Goal: Check status: Check status

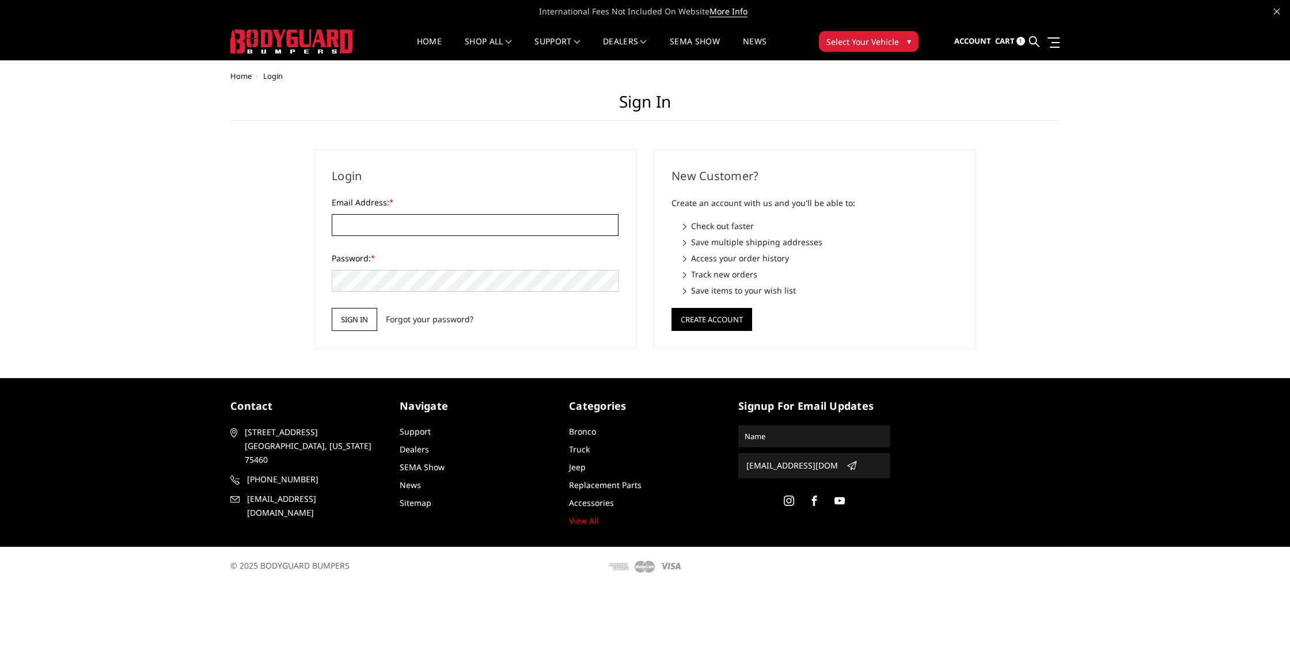
type input "LEVELUPCUSTOMSTX@GMAIL.COM"
click at [346, 320] on input "Sign in" at bounding box center [354, 319] width 45 height 23
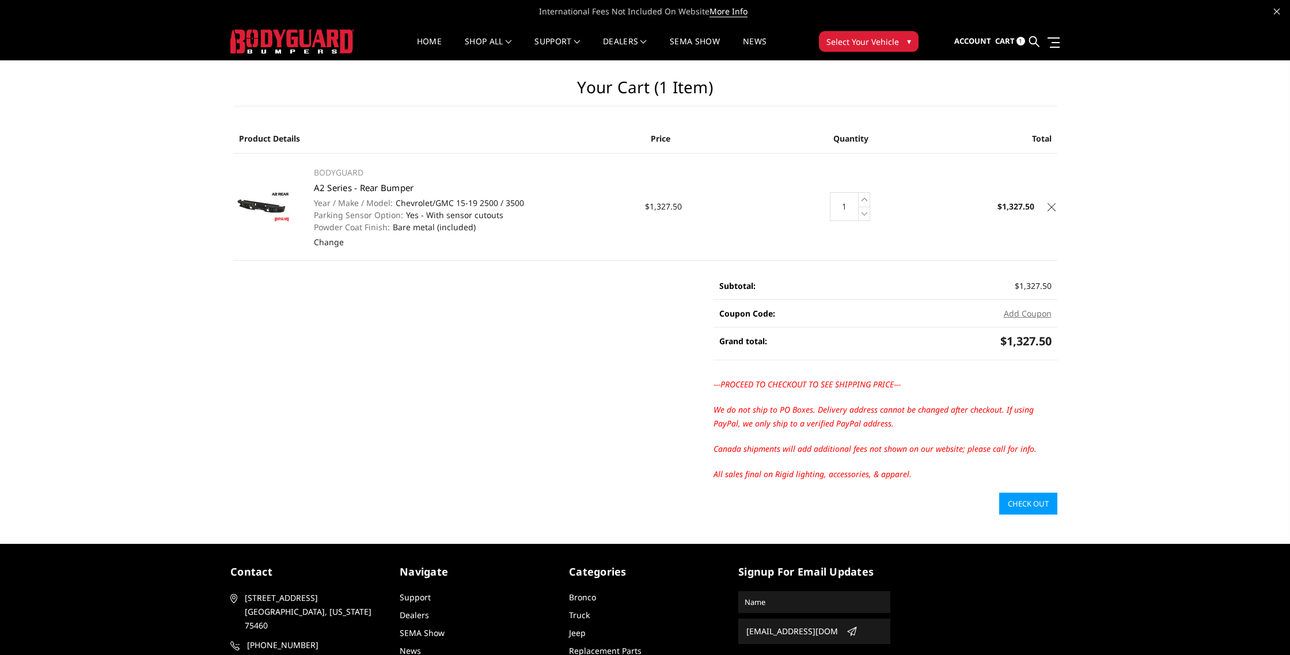
click at [377, 191] on link "A2 Series - Rear Bumper" at bounding box center [364, 188] width 100 height 12
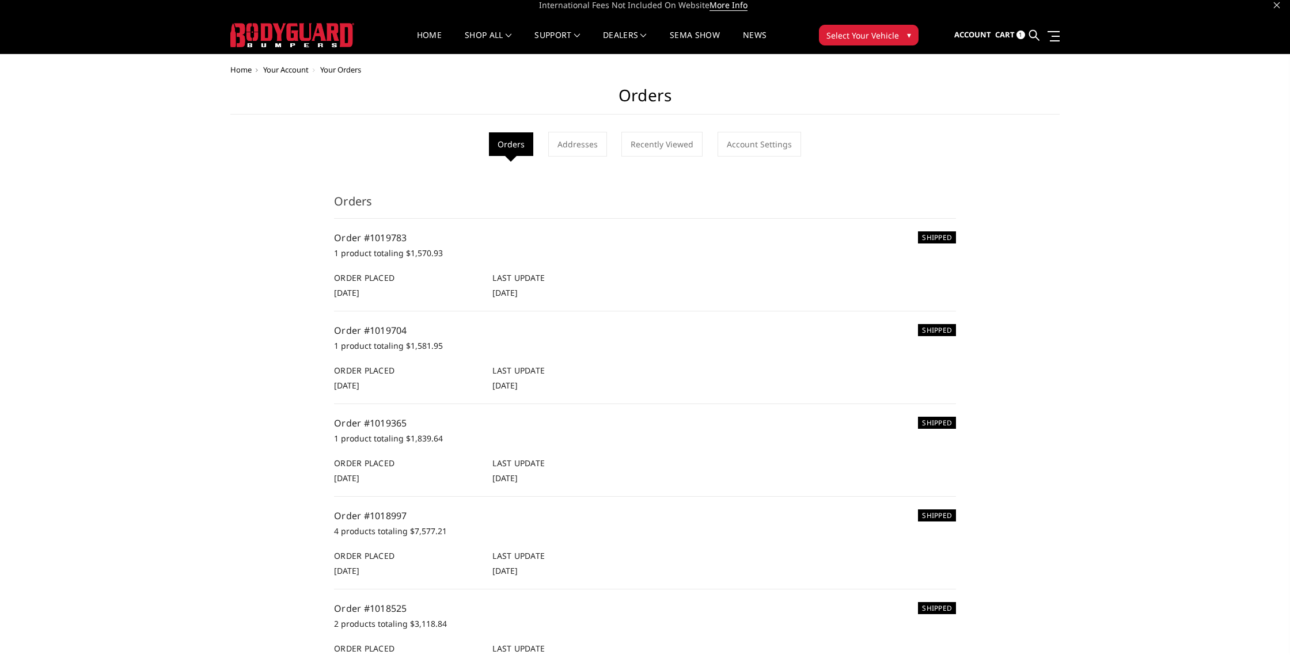
scroll to position [7, 0]
click at [404, 340] on p "1 product totaling $1,581.95" at bounding box center [645, 346] width 622 height 14
click at [350, 375] on h6 "Order Placed" at bounding box center [407, 370] width 146 height 12
click at [350, 381] on span "[DATE]" at bounding box center [346, 385] width 25 height 11
